Goal: Information Seeking & Learning: Compare options

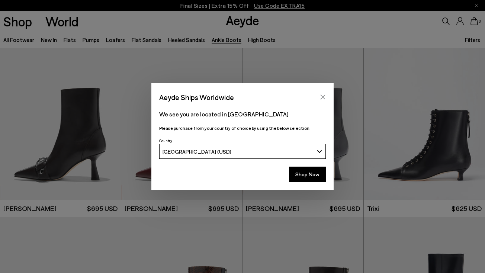
click at [324, 99] on icon "Close" at bounding box center [322, 97] width 5 height 5
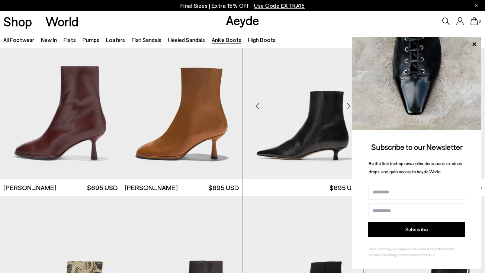
scroll to position [531, 0]
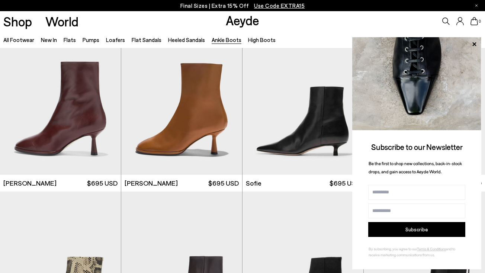
drag, startPoint x: 286, startPoint y: 129, endPoint x: 60, endPoint y: 119, distance: 225.5
click at [67, 141] on img "1 / 6" at bounding box center [60, 99] width 121 height 152
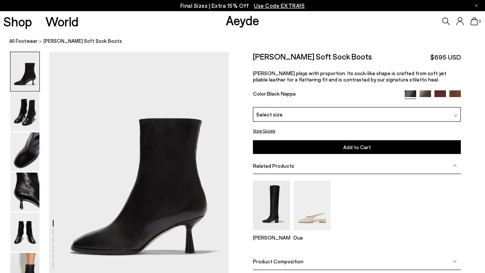
click at [440, 94] on img at bounding box center [440, 96] width 12 height 12
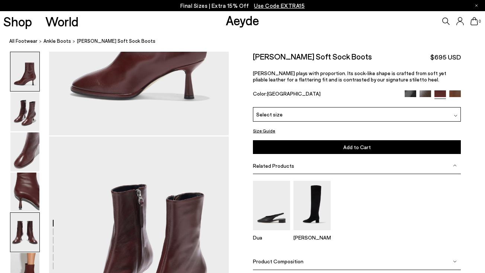
scroll to position [160, 0]
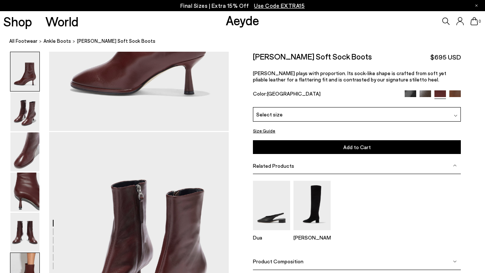
click at [25, 257] on img at bounding box center [24, 272] width 29 height 39
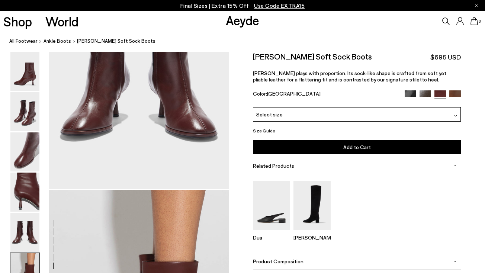
scroll to position [1254, 0]
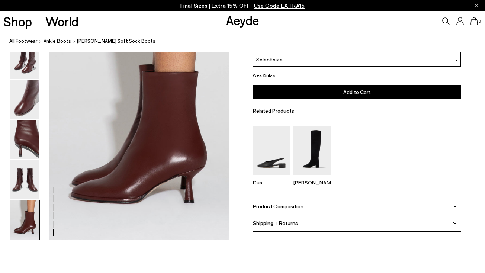
click at [26, 233] on img at bounding box center [24, 219] width 29 height 39
click at [26, 184] on img at bounding box center [24, 179] width 29 height 39
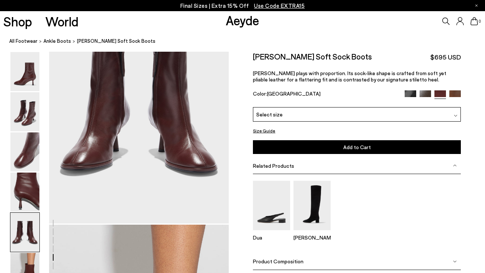
scroll to position [963, 0]
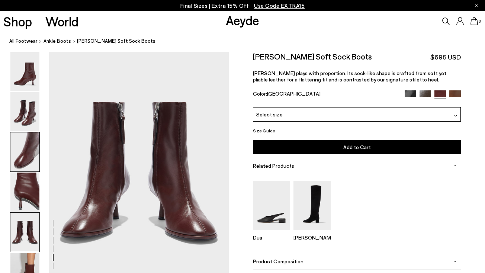
click at [31, 151] on img at bounding box center [24, 151] width 29 height 39
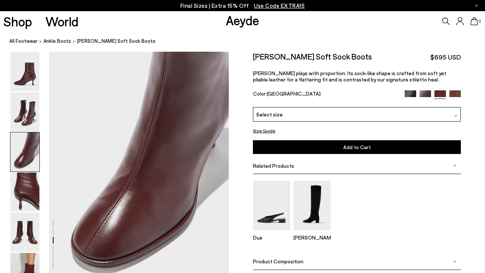
scroll to position [481, 0]
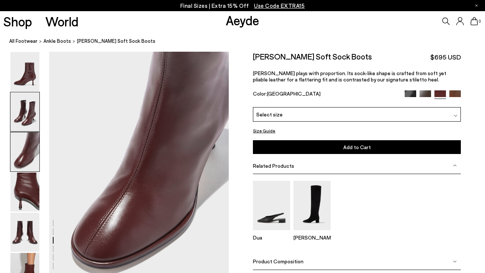
click at [32, 118] on img at bounding box center [24, 111] width 29 height 39
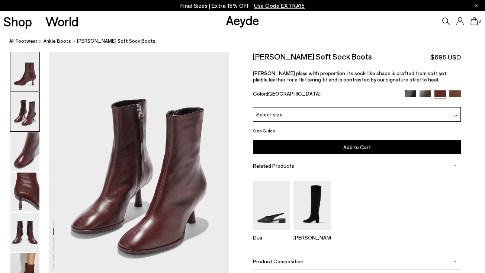
click at [34, 79] on img at bounding box center [24, 71] width 29 height 39
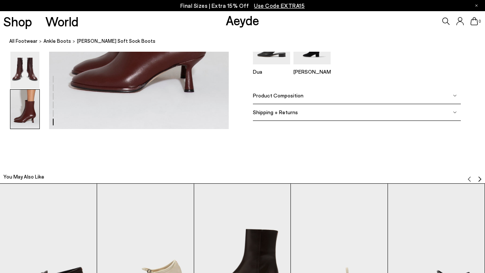
scroll to position [1398, 0]
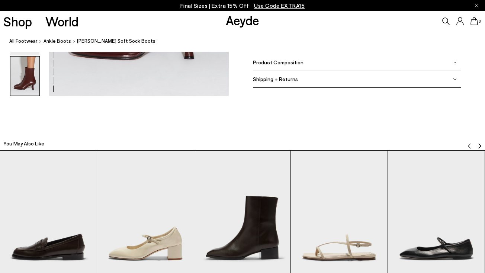
click at [299, 62] on span "Product Composition" at bounding box center [278, 62] width 51 height 6
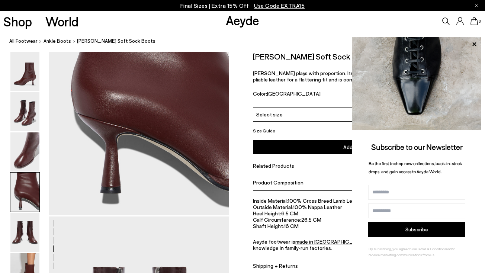
scroll to position [822, 0]
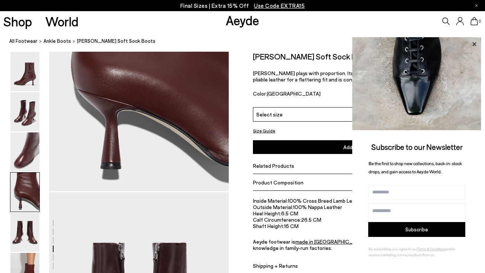
click at [473, 46] on icon at bounding box center [474, 44] width 4 height 4
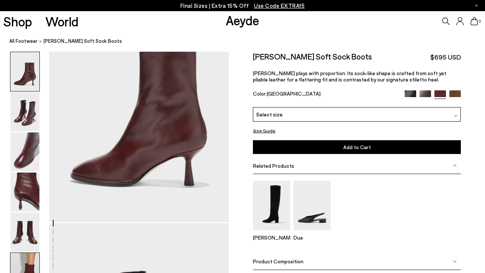
click at [31, 260] on img at bounding box center [24, 272] width 29 height 39
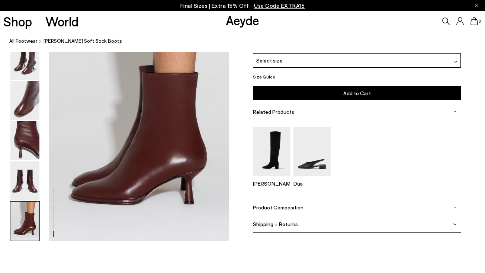
scroll to position [1254, 0]
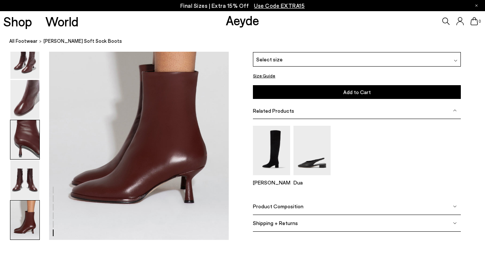
click at [32, 147] on img at bounding box center [24, 139] width 29 height 39
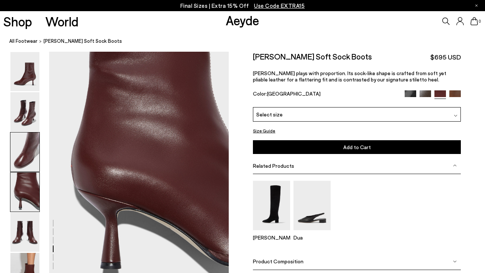
scroll to position [722, 0]
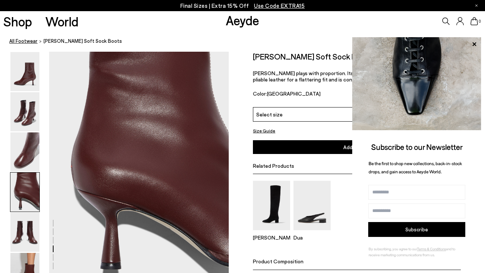
click at [26, 40] on link "All Footwear" at bounding box center [23, 41] width 28 height 8
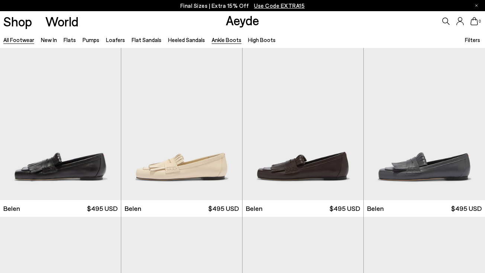
click at [219, 38] on link "Ankle Boots" at bounding box center [227, 39] width 30 height 7
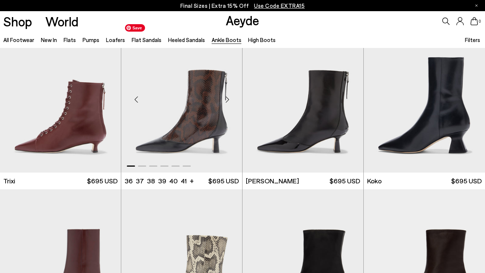
scroll to position [201, 0]
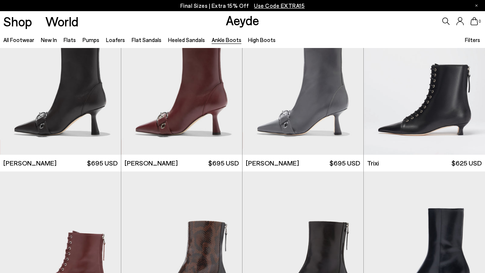
scroll to position [23, 0]
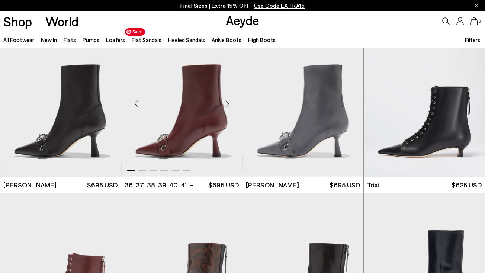
click at [203, 113] on img "1 / 6" at bounding box center [181, 101] width 121 height 152
click at [206, 111] on img "1 / 6" at bounding box center [181, 101] width 121 height 152
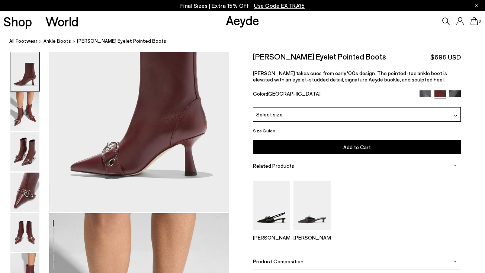
scroll to position [80, 0]
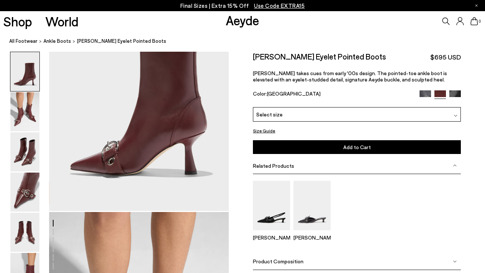
click at [266, 260] on span "Product Composition" at bounding box center [278, 261] width 51 height 6
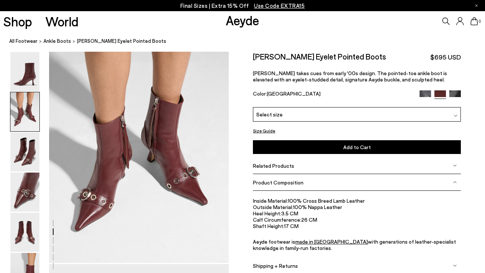
scroll to position [271, 0]
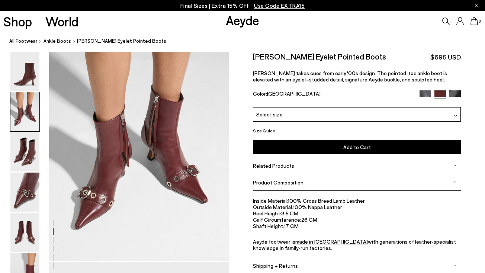
click at [23, 262] on img at bounding box center [24, 272] width 29 height 39
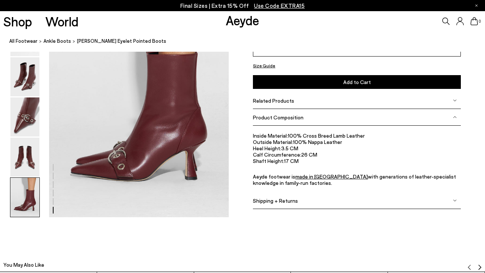
scroll to position [1280, 0]
